Goal: Obtain resource: Obtain resource

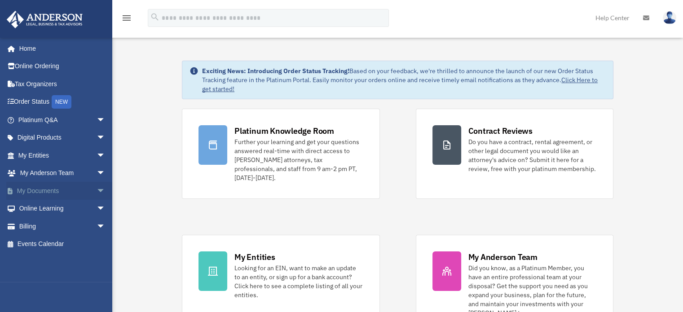
click at [97, 192] on span "arrow_drop_down" at bounding box center [106, 191] width 18 height 18
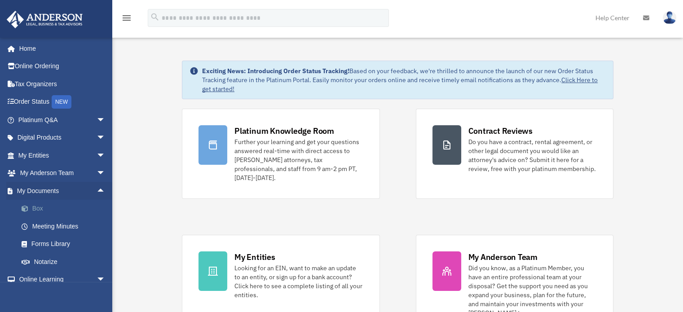
click at [36, 208] on link "Box" at bounding box center [66, 209] width 106 height 18
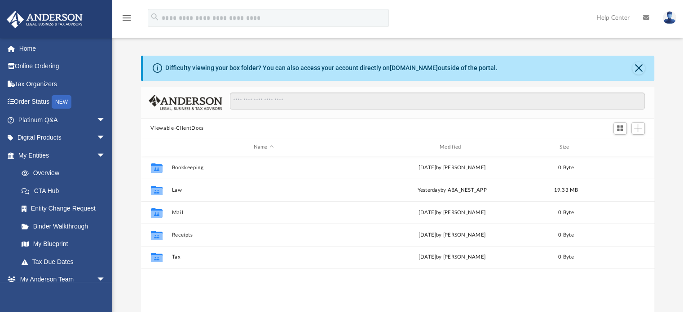
scroll to position [197, 507]
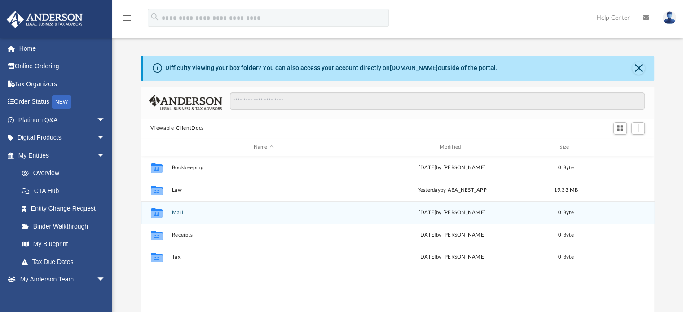
click at [199, 204] on div "Collaborated Folder Mail Mon Jun 30 2025 by Charles Rogler 0 Byte" at bounding box center [398, 212] width 514 height 22
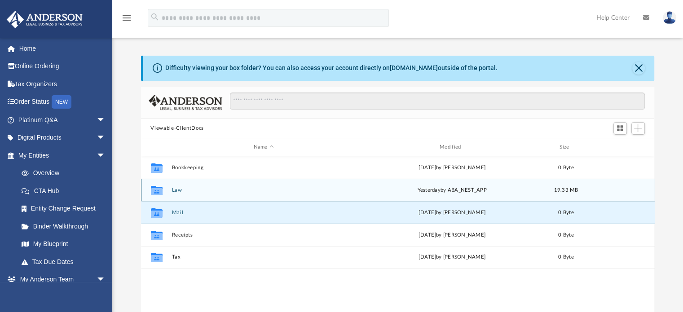
click at [182, 190] on button "Law" at bounding box center [264, 190] width 184 height 6
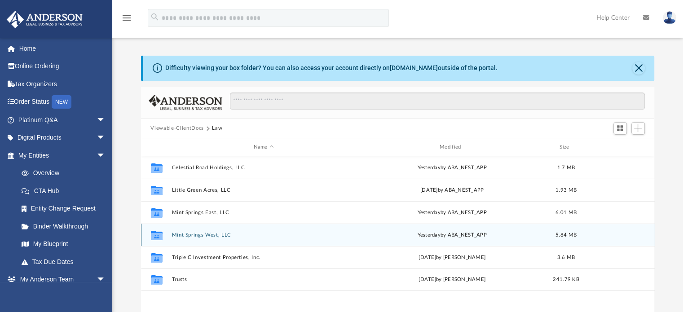
click at [211, 237] on button "Mint Springs West, LLC" at bounding box center [264, 235] width 184 height 6
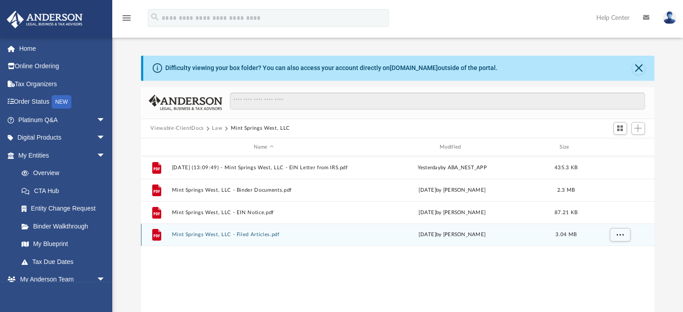
click at [258, 236] on button "Mint Springs West, LLC - Filed Articles.pdf" at bounding box center [264, 235] width 184 height 6
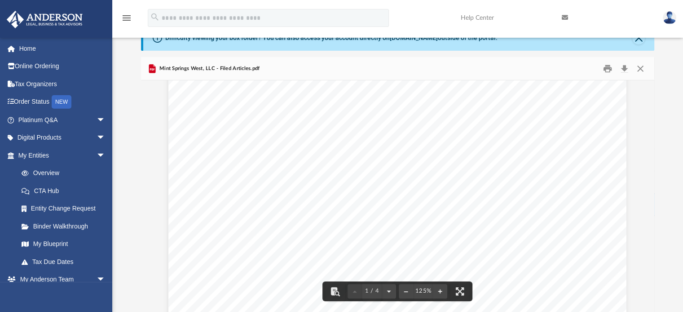
scroll to position [323, 0]
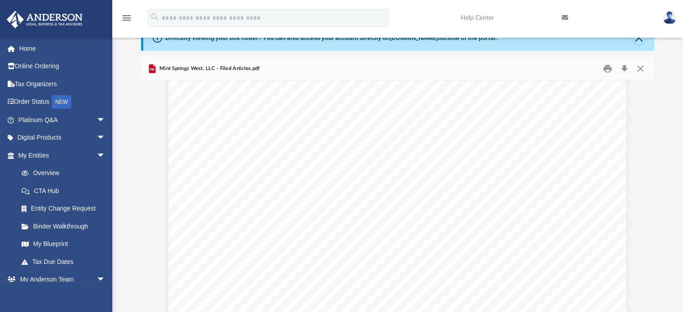
click at [464, 223] on div "LLC Cert of Formation - 1 1/2021 Page 1 of 2 STATE OF [US_STATE] DOMESTIC LIMIT…" at bounding box center [397, 61] width 458 height 593
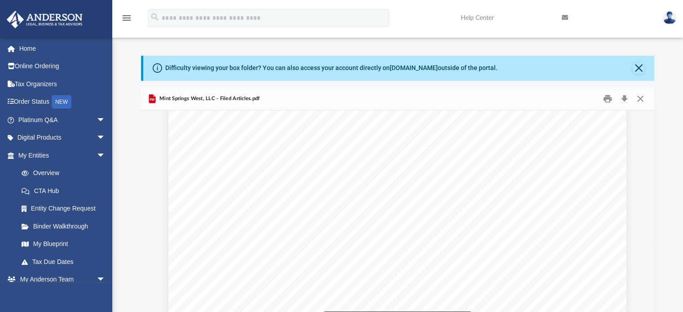
scroll to position [0, 0]
click at [642, 105] on button "Close" at bounding box center [641, 99] width 16 height 14
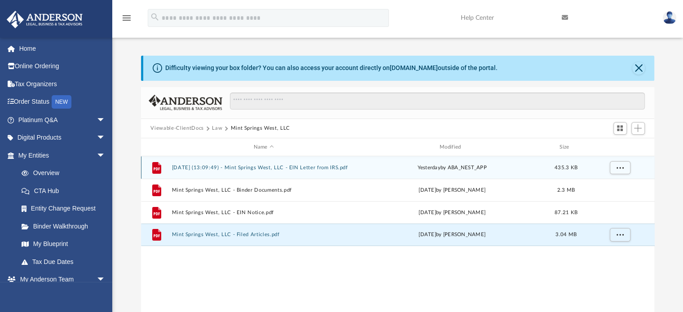
click at [329, 168] on button "2025.08.25 (13:09:49) - Mint Springs West, LLC - EIN Letter from IRS.pdf" at bounding box center [264, 168] width 184 height 6
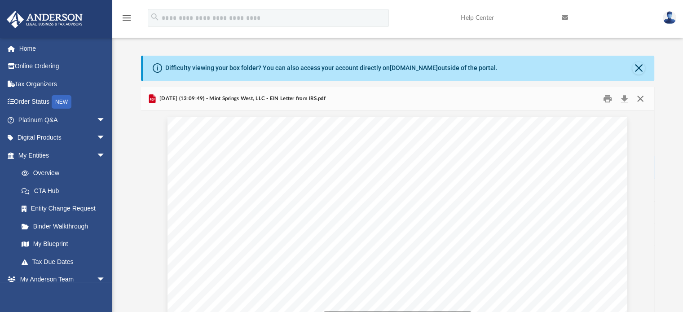
click at [645, 96] on button "Close" at bounding box center [641, 99] width 16 height 14
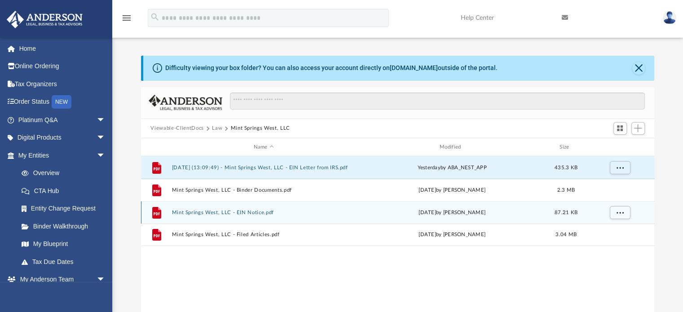
click at [259, 214] on button "Mint Springs West, LLC - EIN Notice.pdf" at bounding box center [264, 213] width 184 height 6
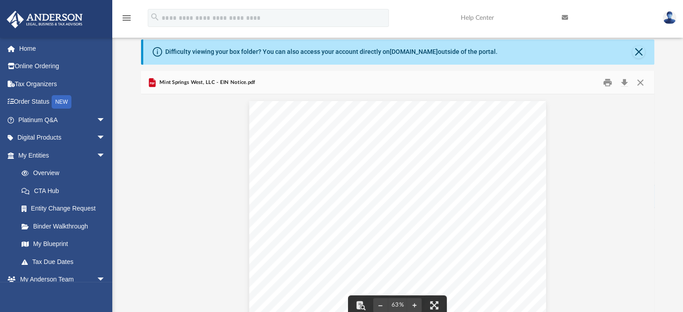
scroll to position [18, 0]
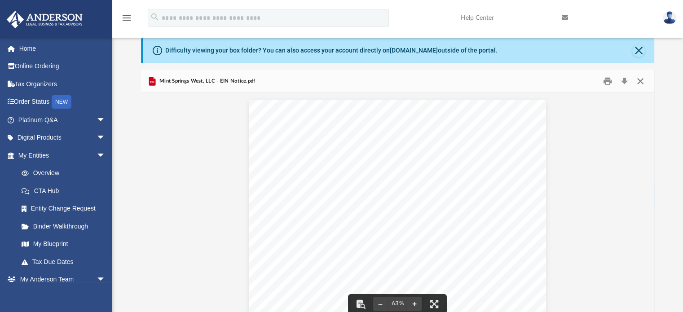
click at [642, 80] on button "Close" at bounding box center [641, 81] width 16 height 14
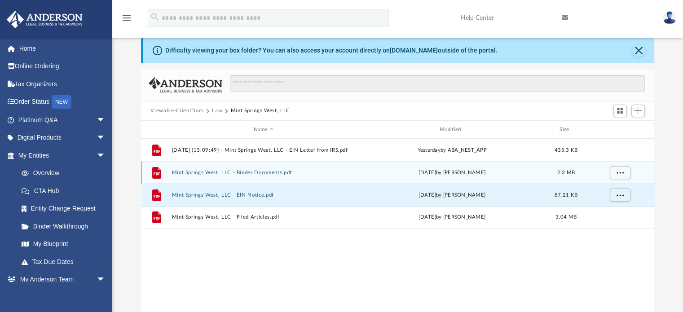
click at [268, 173] on button "Mint Springs West, LLC - Binder Documents.pdf" at bounding box center [264, 173] width 184 height 6
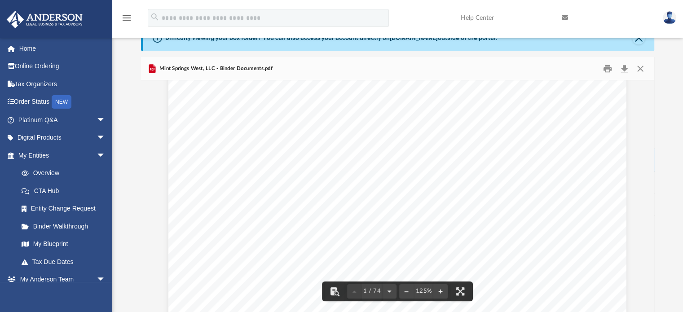
scroll to position [0, 0]
click at [645, 70] on button "Close" at bounding box center [641, 69] width 16 height 14
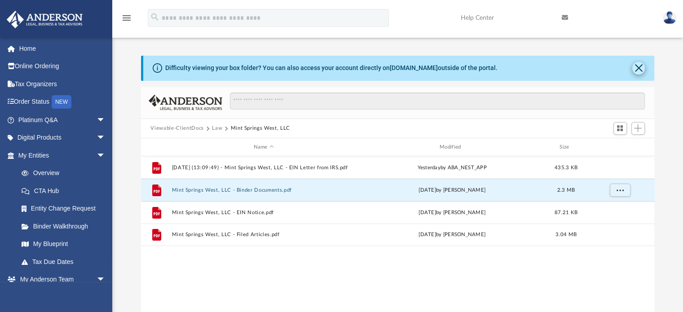
click at [642, 67] on button "Close" at bounding box center [639, 68] width 13 height 13
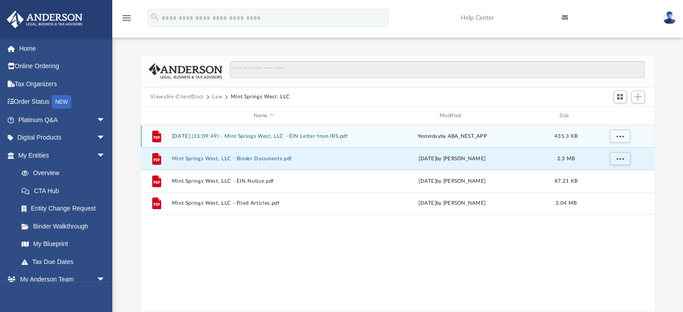
click at [256, 138] on button "2025.08.25 (13:09:49) - Mint Springs West, LLC - EIN Letter from IRS.pdf" at bounding box center [264, 136] width 184 height 6
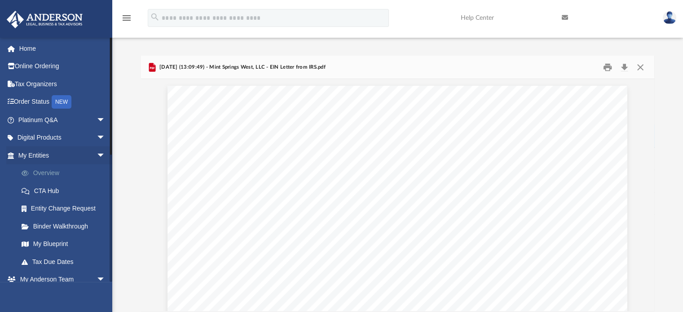
click at [49, 173] on link "Overview" at bounding box center [66, 173] width 106 height 18
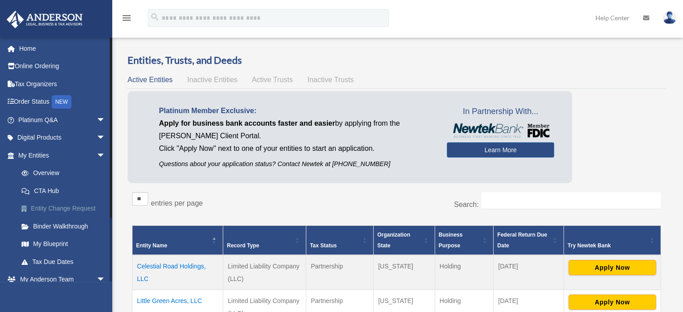
click at [76, 214] on link "Entity Change Request" at bounding box center [66, 209] width 106 height 18
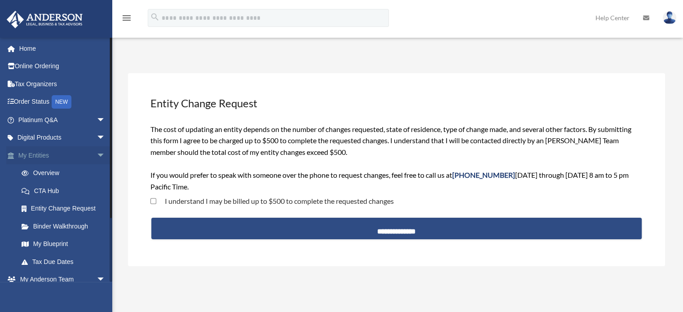
click at [97, 154] on span "arrow_drop_down" at bounding box center [106, 155] width 18 height 18
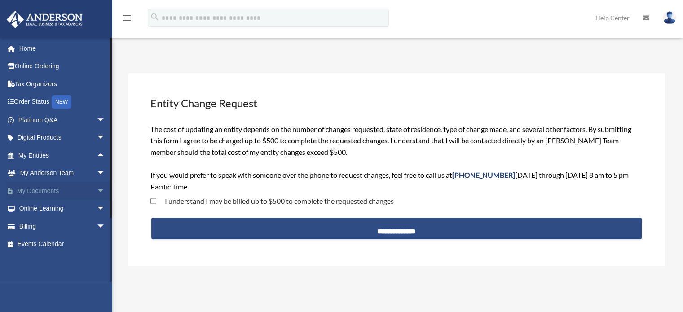
click at [54, 195] on link "My Documents arrow_drop_down" at bounding box center [62, 191] width 113 height 18
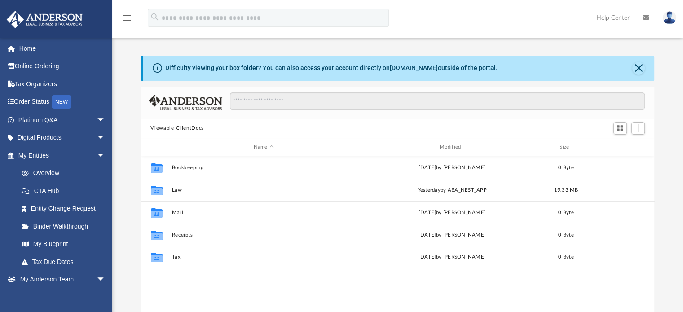
scroll to position [197, 507]
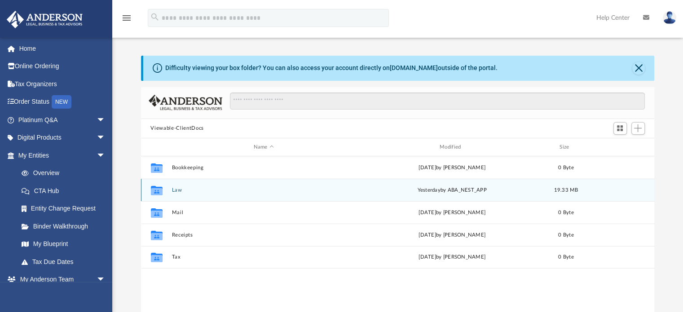
click at [178, 193] on button "Law" at bounding box center [264, 190] width 184 height 6
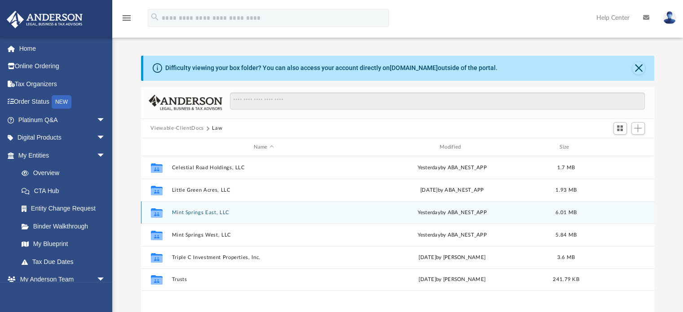
click at [212, 212] on button "Mint Springs East, LLC" at bounding box center [264, 213] width 184 height 6
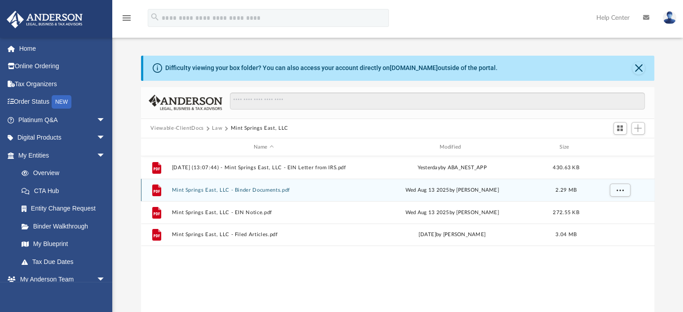
click at [272, 190] on button "Mint Springs East, LLC - Binder Documents.pdf" at bounding box center [264, 190] width 184 height 6
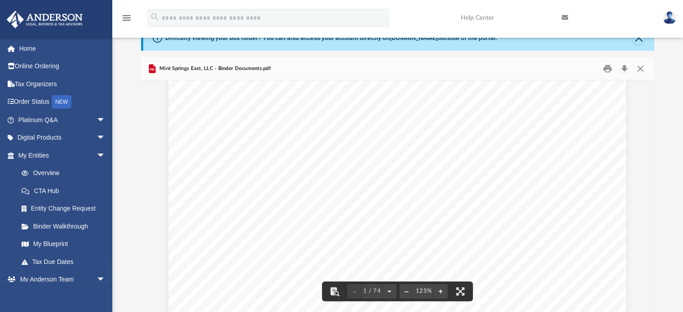
scroll to position [0, 0]
click at [648, 67] on button "Close" at bounding box center [641, 69] width 16 height 14
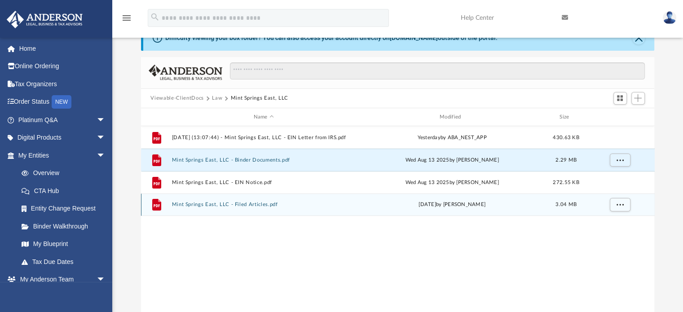
click at [263, 205] on button "Mint Springs East, LLC - Filed Articles.pdf" at bounding box center [264, 205] width 184 height 6
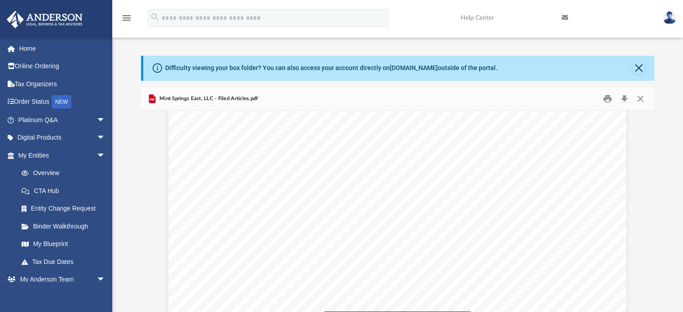
scroll to position [2194, 0]
click at [481, 211] on div "STATE OF [US_STATE] [DATE] Date [PERSON_NAME] Secretary of State RES235655 I, […" at bounding box center [397, 39] width 458 height 593
click at [639, 100] on button "Close" at bounding box center [641, 99] width 16 height 14
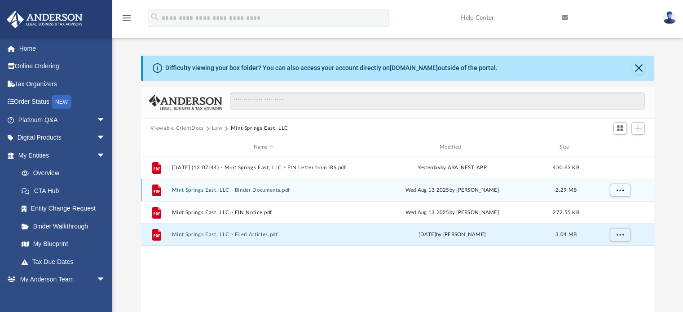
click at [279, 191] on button "Mint Springs East, LLC - Binder Documents.pdf" at bounding box center [264, 190] width 184 height 6
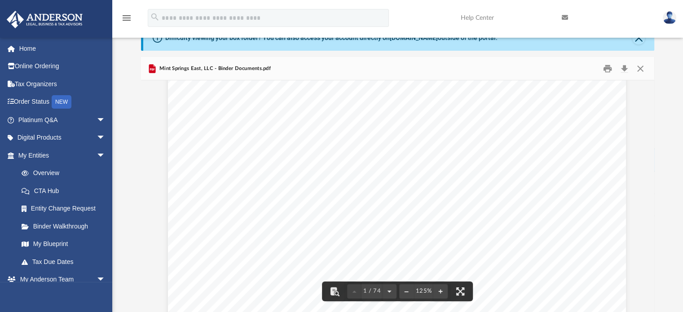
scroll to position [0, 0]
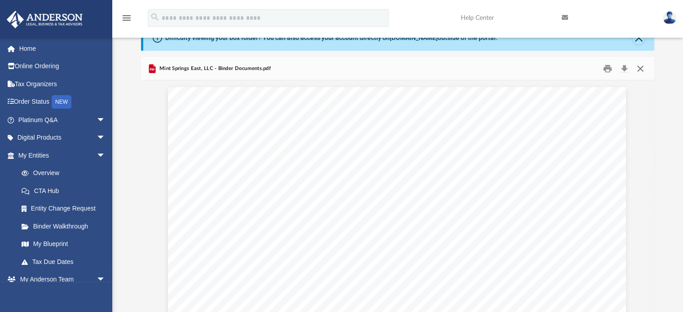
click at [643, 70] on button "Close" at bounding box center [641, 69] width 16 height 14
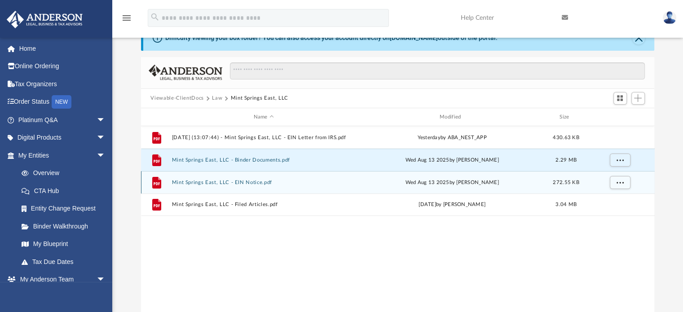
click at [260, 181] on button "Mint Springs East, LLC - EIN Notice.pdf" at bounding box center [264, 183] width 184 height 6
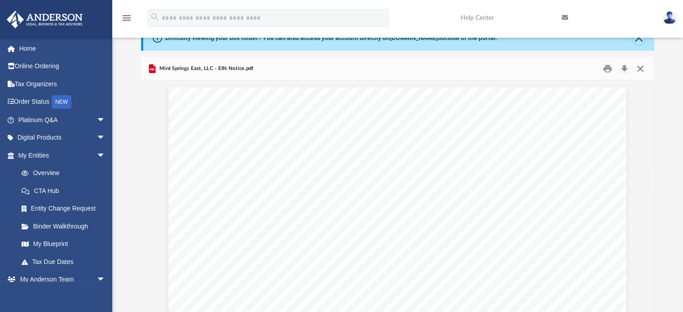
click at [645, 70] on button "Close" at bounding box center [641, 69] width 16 height 14
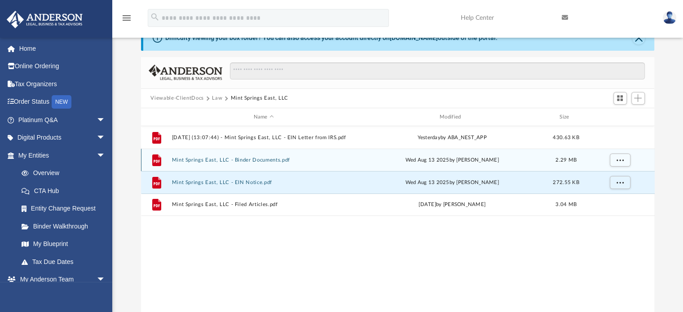
click at [271, 158] on button "Mint Springs East, LLC - Binder Documents.pdf" at bounding box center [264, 160] width 184 height 6
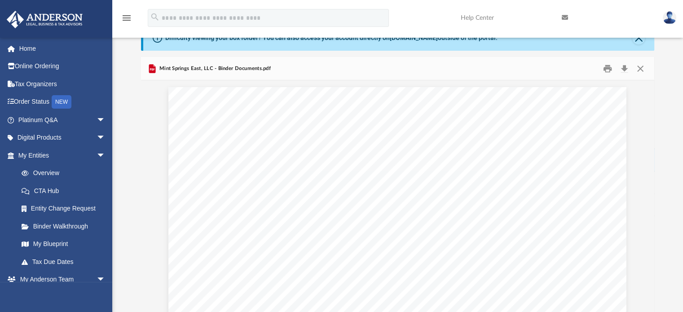
click at [433, 262] on span "other important documents for the creation and operation of your new Company. Y…" at bounding box center [395, 266] width 345 height 8
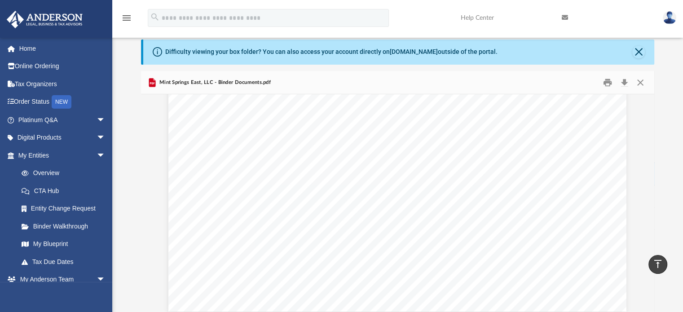
scroll to position [0, 0]
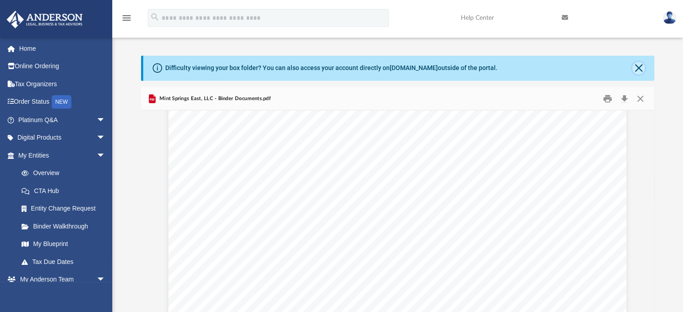
click at [640, 66] on button "Close" at bounding box center [639, 68] width 13 height 13
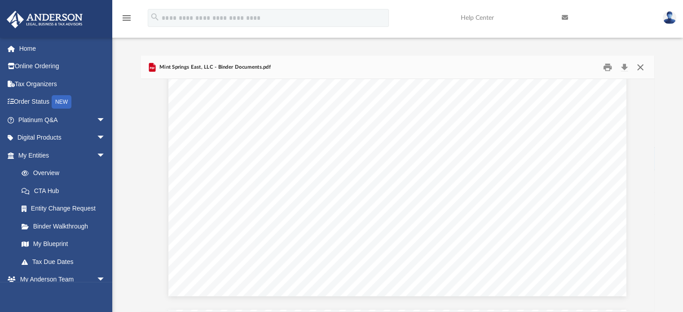
click at [643, 68] on button "Close" at bounding box center [641, 67] width 16 height 14
